Goal: Task Accomplishment & Management: Use online tool/utility

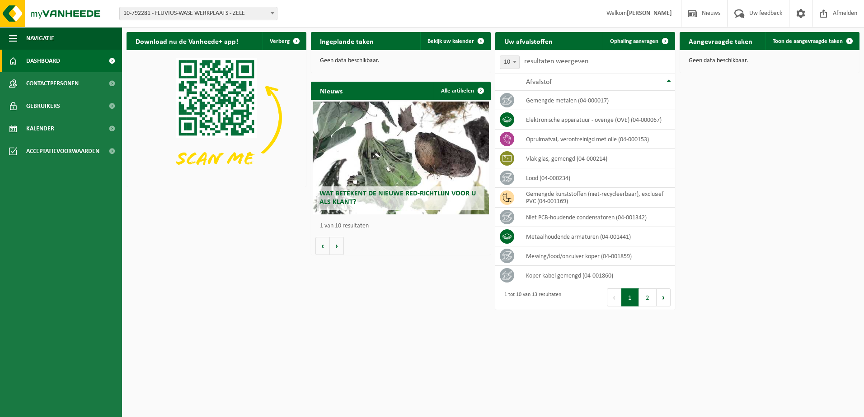
drag, startPoint x: 644, startPoint y: 40, endPoint x: 330, endPoint y: 88, distance: 317.1
click at [644, 40] on span "Ophaling aanvragen" at bounding box center [634, 41] width 48 height 6
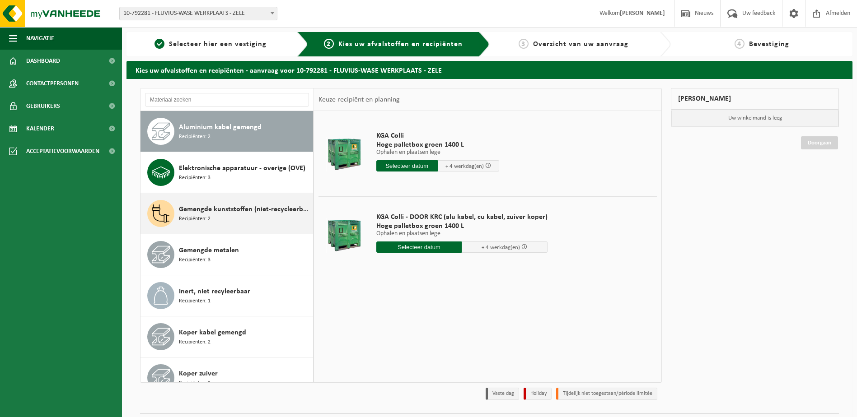
click at [219, 211] on span "Gemengde kunststoffen (niet-recycleerbaar), exclusief PVC" at bounding box center [245, 209] width 132 height 11
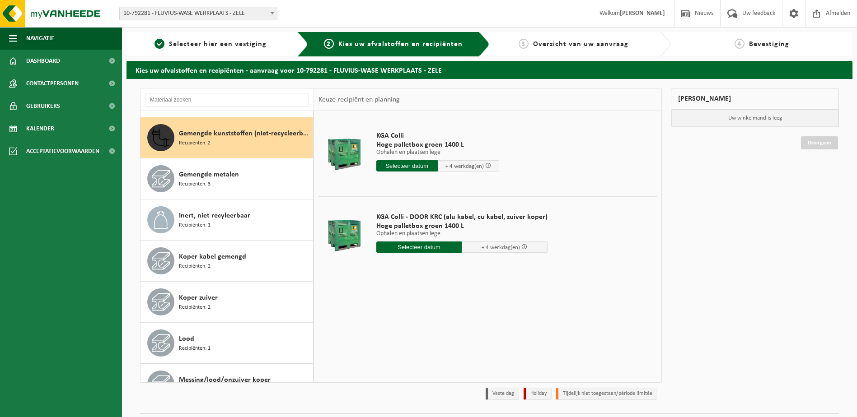
scroll to position [82, 0]
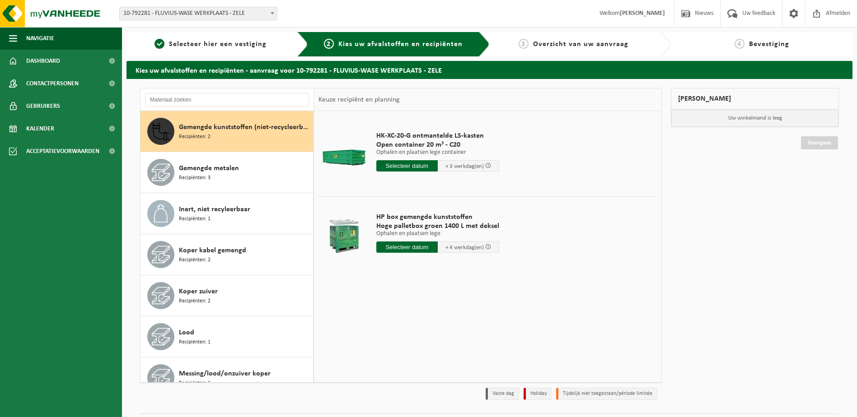
click at [416, 165] on input "text" at bounding box center [406, 165] width 61 height 11
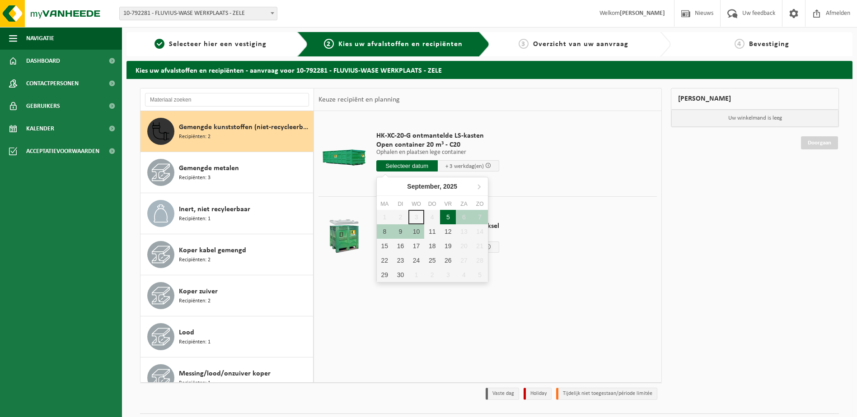
click at [449, 216] on div "5" at bounding box center [448, 217] width 16 height 14
type input "Van [DATE]"
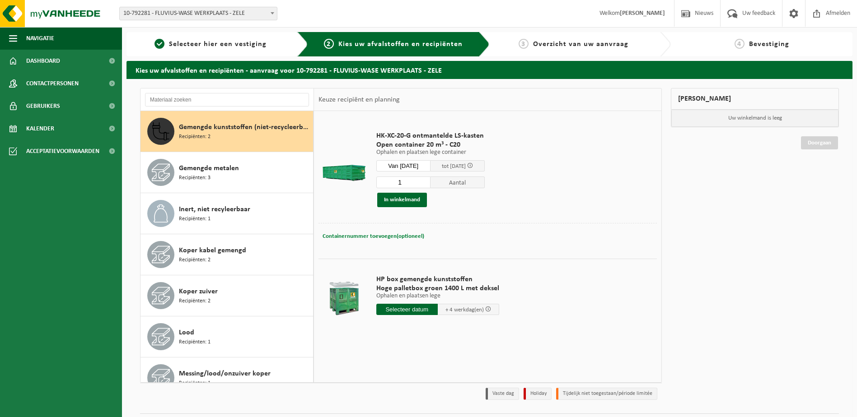
click at [344, 234] on span "Containernummer toevoegen(optioneel)" at bounding box center [374, 237] width 102 height 6
type input "C20-5222"
click at [411, 197] on button "In winkelmand" at bounding box center [402, 200] width 50 height 14
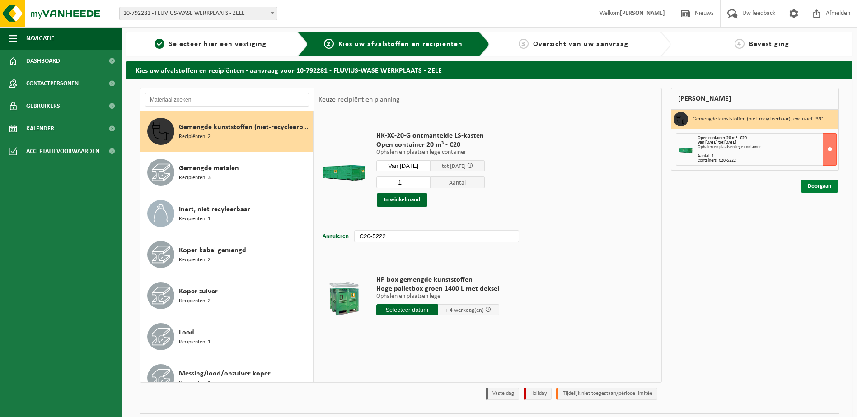
click at [828, 188] on link "Doorgaan" at bounding box center [819, 186] width 37 height 13
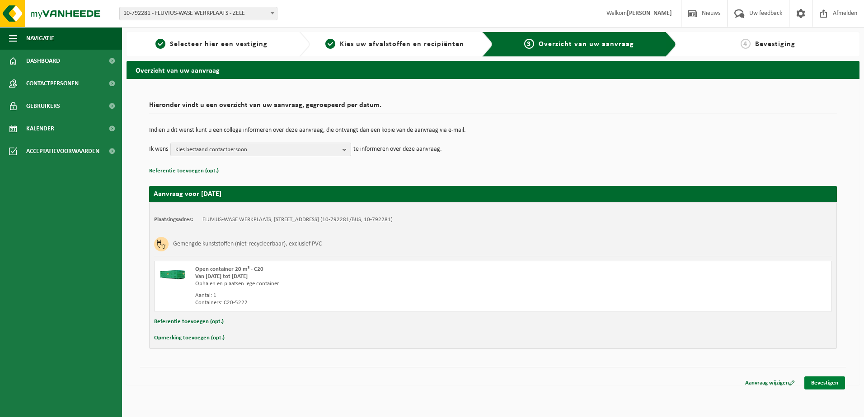
click at [820, 386] on link "Bevestigen" at bounding box center [824, 383] width 41 height 13
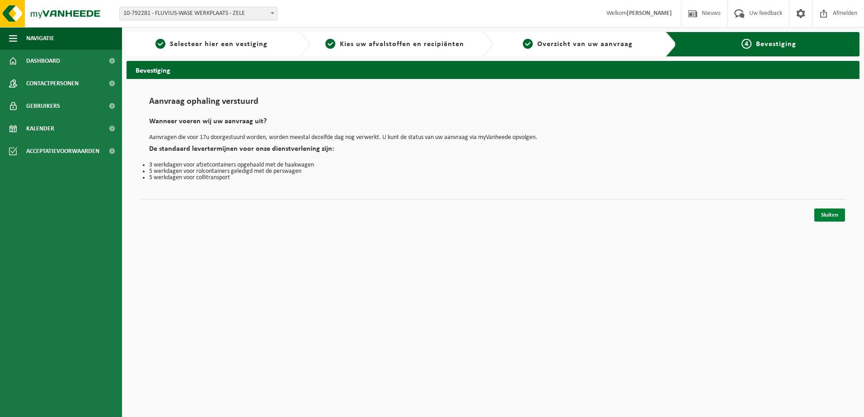
click at [824, 215] on link "Sluiten" at bounding box center [829, 215] width 31 height 13
